Goal: Navigation & Orientation: Understand site structure

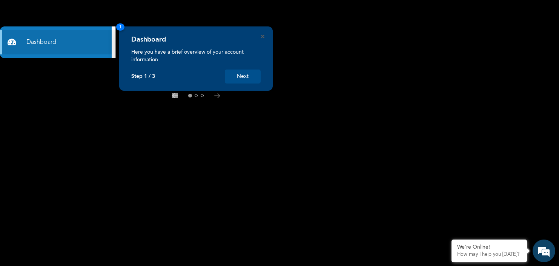
click at [419, 105] on rect at bounding box center [279, 133] width 559 height 266
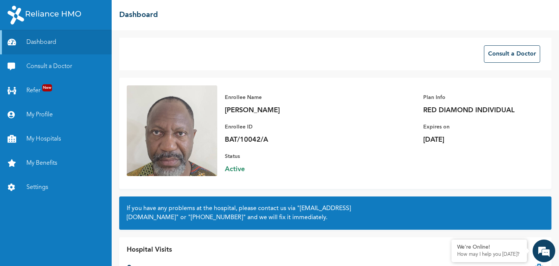
click at [423, 103] on div "Plan Info RED DIAMOND INDIVIDUAL" at bounding box center [476, 104] width 106 height 22
click at [46, 141] on link "My Hospitals" at bounding box center [56, 139] width 112 height 24
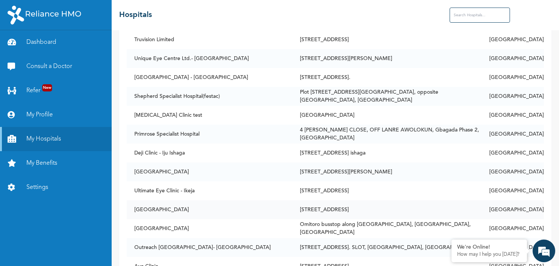
scroll to position [3426, 0]
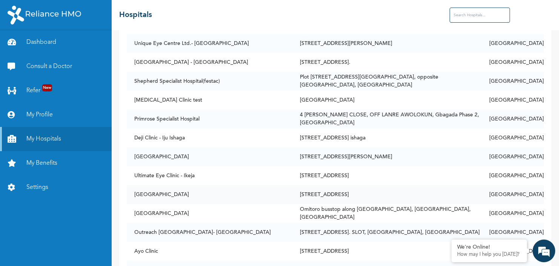
click at [482, 260] on td "[STREET_ADDRESS]." at bounding box center [387, 269] width 189 height 19
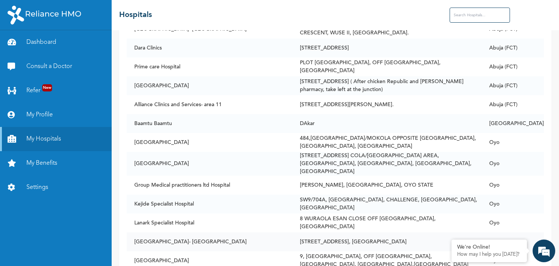
scroll to position [4765, 0]
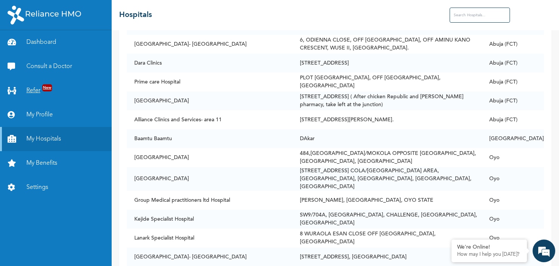
click at [40, 93] on link "Refer New" at bounding box center [56, 91] width 112 height 24
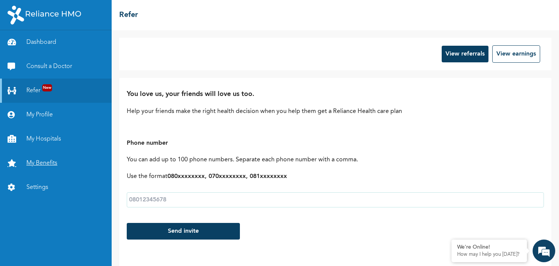
click at [34, 169] on link "My Benefits" at bounding box center [56, 163] width 112 height 24
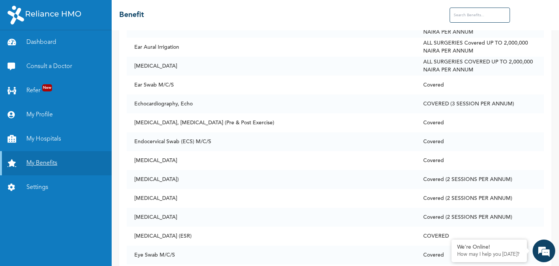
scroll to position [1520, 0]
click at [37, 113] on link "My Profile" at bounding box center [56, 115] width 112 height 24
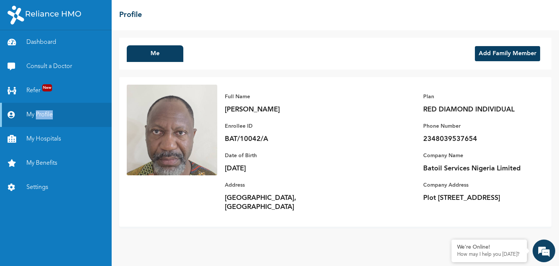
drag, startPoint x: 37, startPoint y: 113, endPoint x: 134, endPoint y: 138, distance: 99.7
click at [39, 185] on link "Settings" at bounding box center [56, 187] width 112 height 24
